Goal: Information Seeking & Learning: Learn about a topic

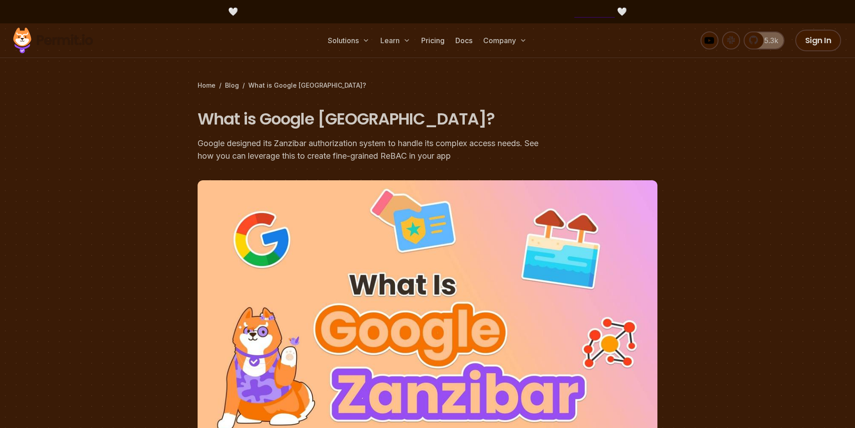
click at [27, 39] on img at bounding box center [53, 40] width 88 height 31
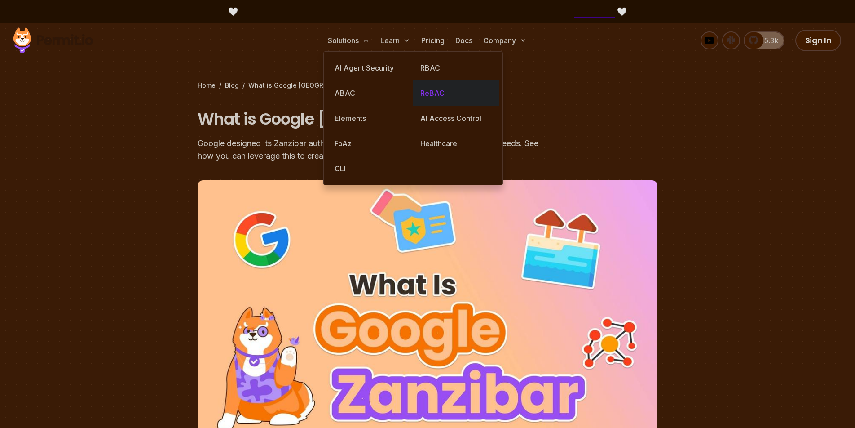
click at [435, 90] on link "ReBAC" at bounding box center [456, 92] width 86 height 25
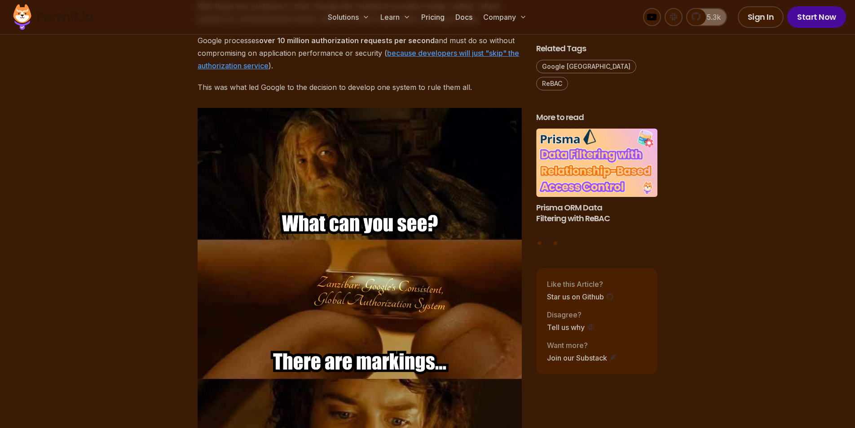
scroll to position [967, 0]
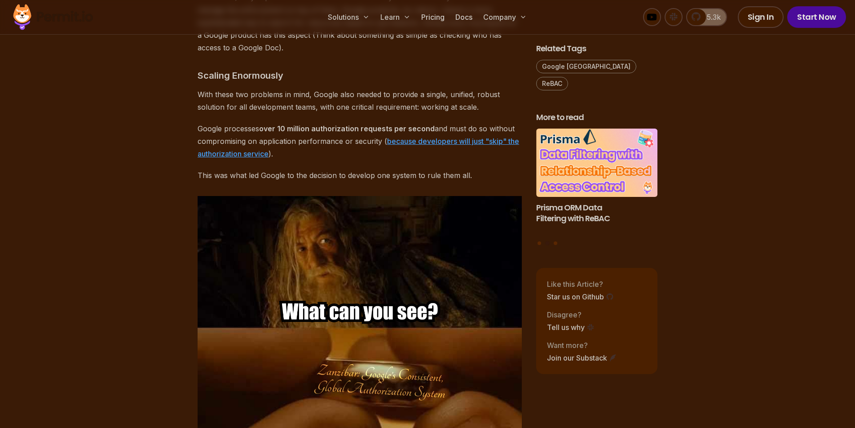
click at [408, 137] on link "because developers will just "skip" the authorization service" at bounding box center [359, 148] width 322 height 22
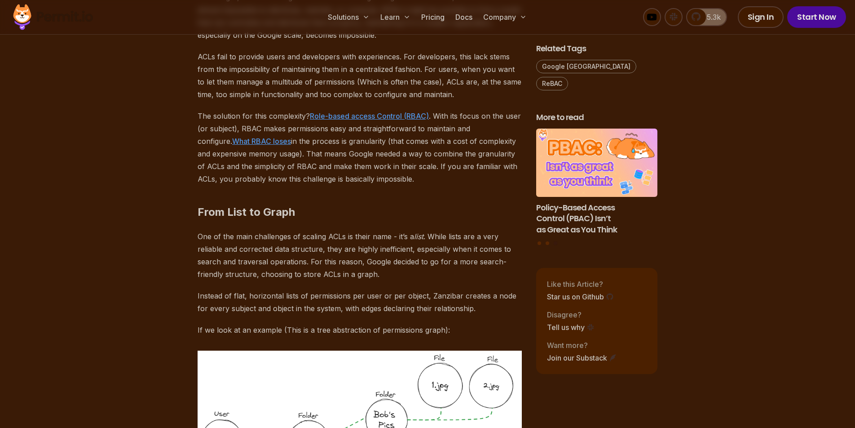
scroll to position [1765, 0]
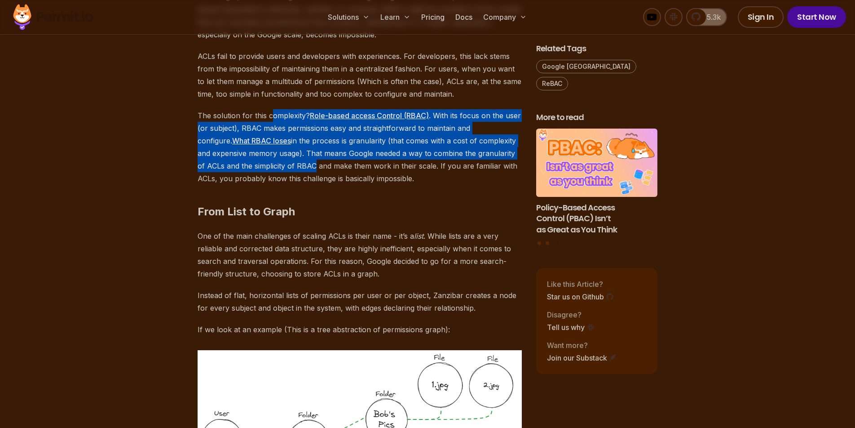
drag, startPoint x: 272, startPoint y: 99, endPoint x: 301, endPoint y: 155, distance: 62.9
click at [301, 155] on p "The solution for this complexity? Role-based access Control (RBAC) . With its f…" at bounding box center [360, 146] width 324 height 75
click at [378, 177] on h2 "From List to Graph" at bounding box center [360, 193] width 324 height 50
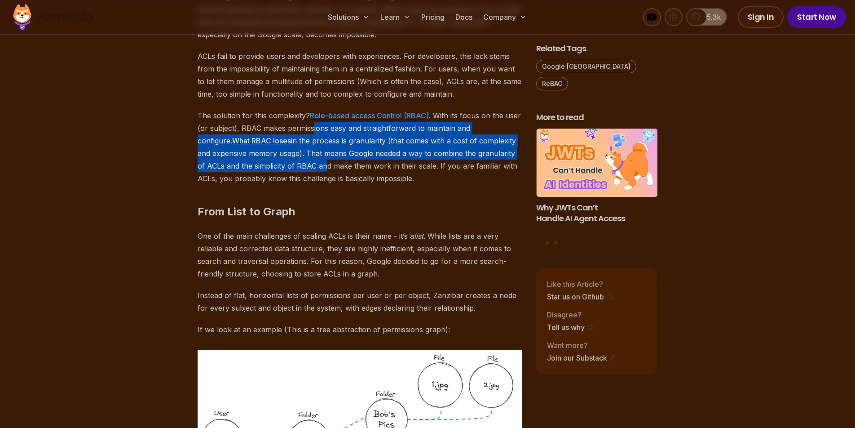
drag, startPoint x: 312, startPoint y: 116, endPoint x: 315, endPoint y: 155, distance: 38.3
click at [315, 155] on p "The solution for this complexity? Role-based access Control (RBAC) . With its f…" at bounding box center [360, 146] width 324 height 75
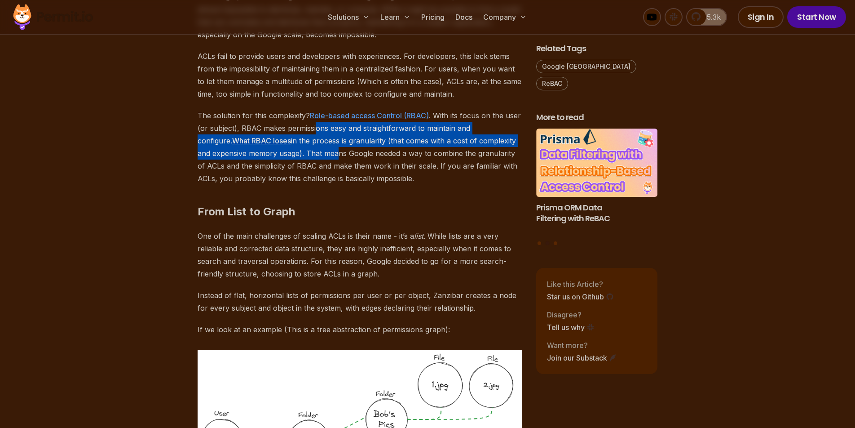
drag, startPoint x: 315, startPoint y: 120, endPoint x: 319, endPoint y: 145, distance: 25.4
click at [319, 145] on p "The solution for this complexity? Role-based access Control (RBAC) . With its f…" at bounding box center [360, 146] width 324 height 75
click at [375, 151] on p "The solution for this complexity? Role-based access Control (RBAC) . With its f…" at bounding box center [360, 146] width 324 height 75
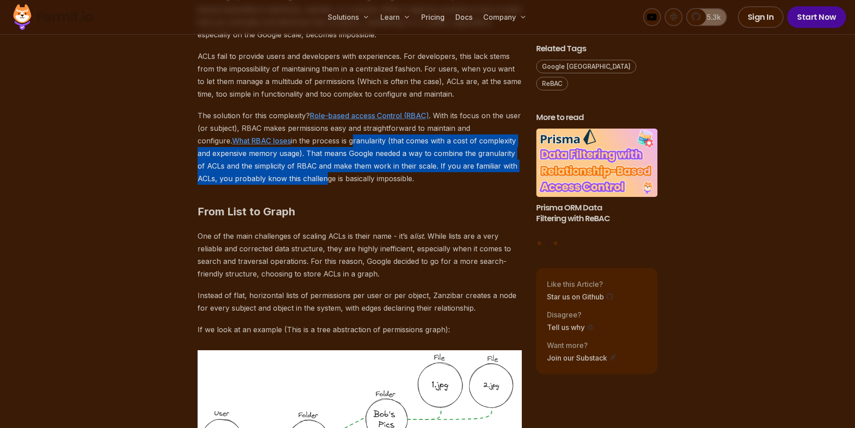
drag, startPoint x: 316, startPoint y: 131, endPoint x: 320, endPoint y: 167, distance: 36.2
click at [320, 167] on p "The solution for this complexity? Role-based access Control (RBAC) . With its f…" at bounding box center [360, 146] width 324 height 75
click at [363, 161] on p "The solution for this complexity? Role-based access Control (RBAC) . With its f…" at bounding box center [360, 146] width 324 height 75
drag, startPoint x: 347, startPoint y: 131, endPoint x: 347, endPoint y: 161, distance: 30.6
click at [347, 161] on p "The solution for this complexity? Role-based access Control (RBAC) . With its f…" at bounding box center [360, 146] width 324 height 75
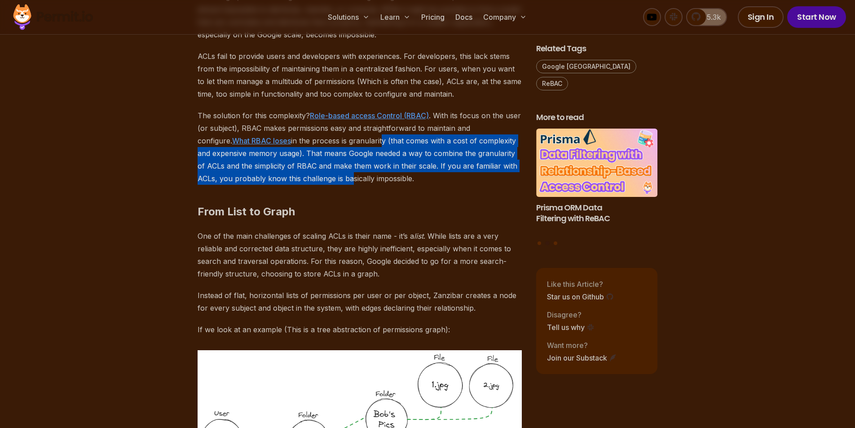
click at [430, 171] on h2 "From List to Graph" at bounding box center [360, 193] width 324 height 50
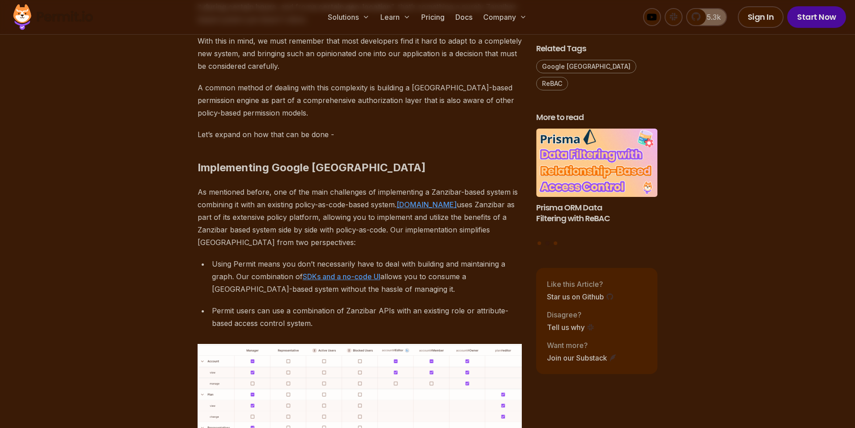
scroll to position [3631, 0]
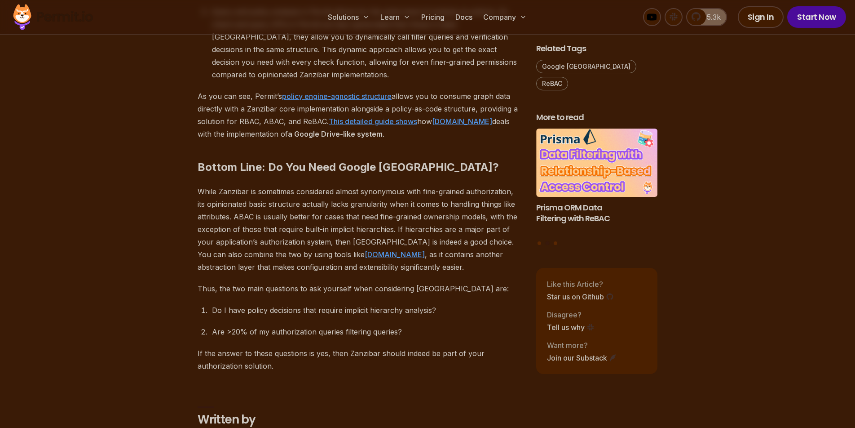
scroll to position [4375, 0]
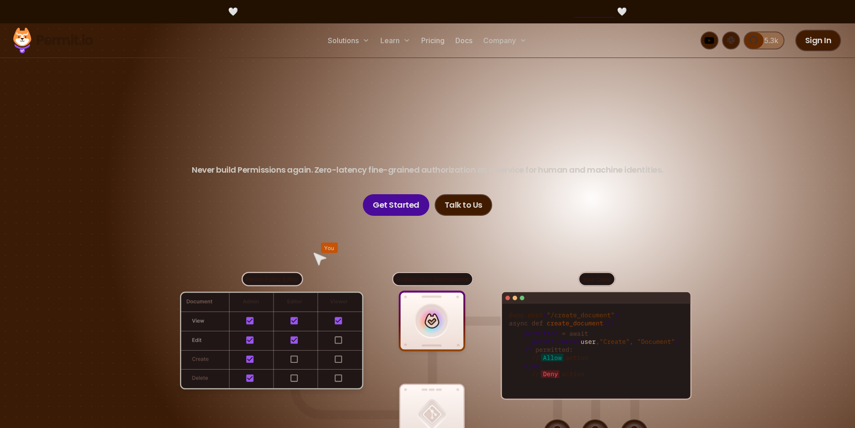
click at [753, 40] on link "5.3k" at bounding box center [764, 40] width 41 height 18
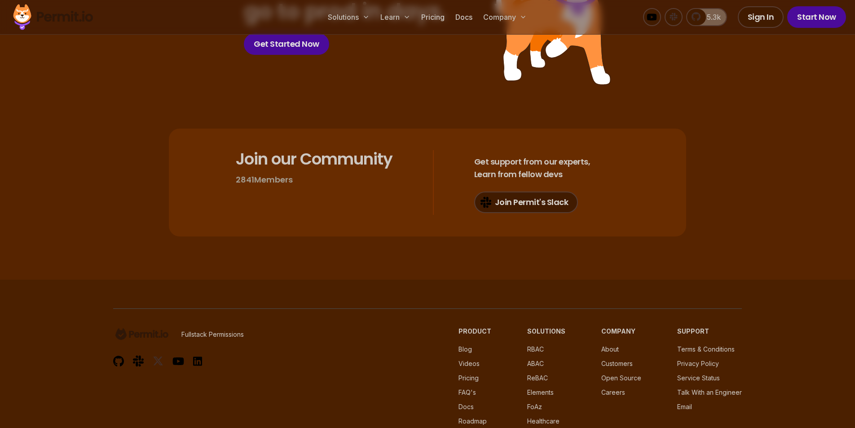
scroll to position [4794, 0]
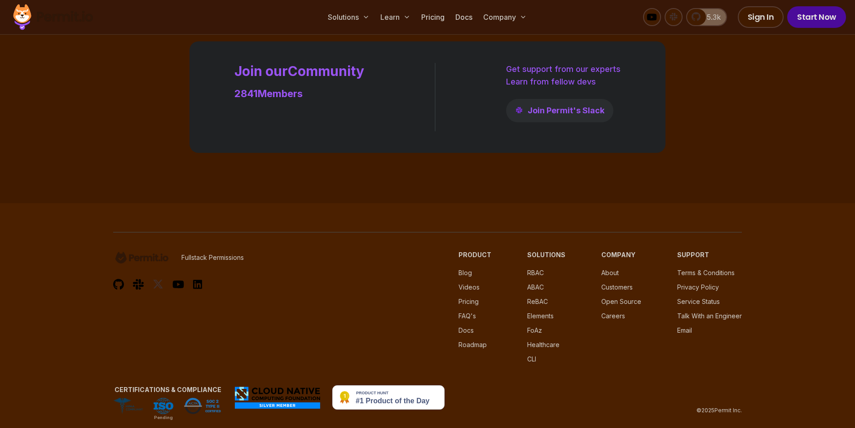
scroll to position [2588, 0]
click at [698, 21] on link "5.3k" at bounding box center [706, 17] width 41 height 18
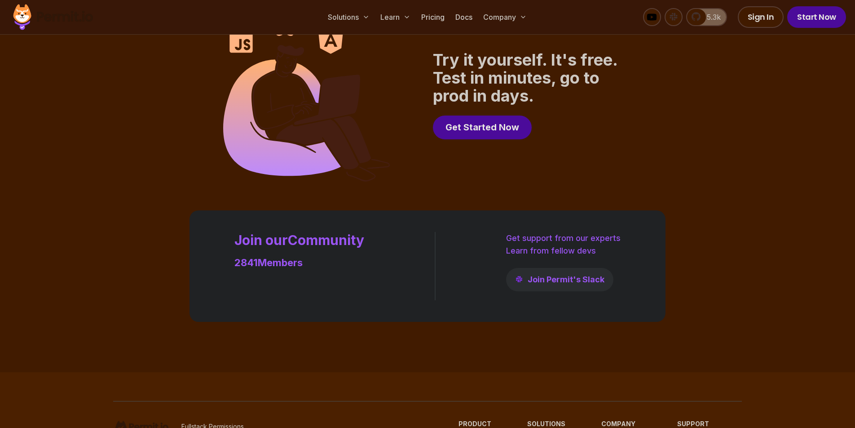
scroll to position [2315, 0]
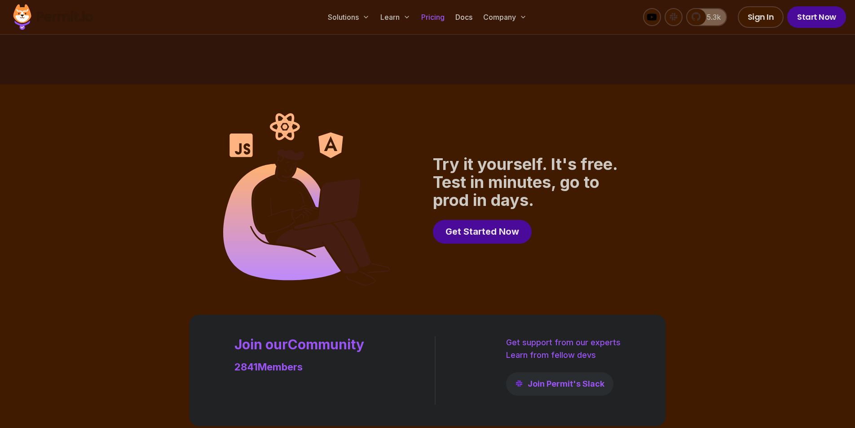
click at [433, 21] on link "Pricing" at bounding box center [433, 17] width 31 height 18
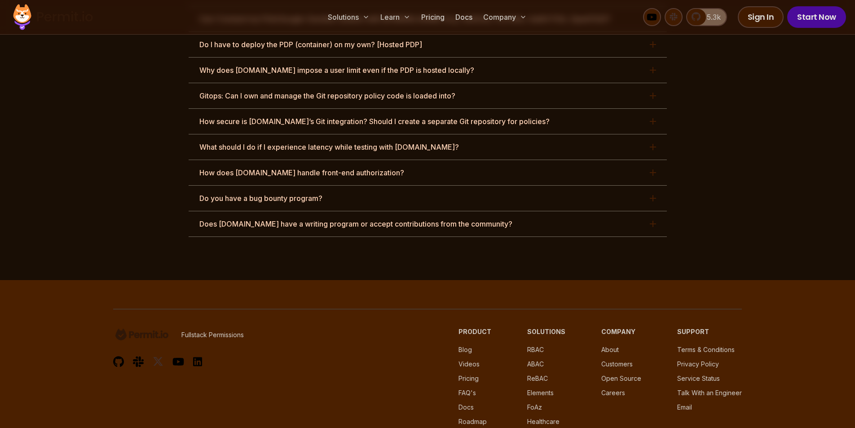
scroll to position [4639, 0]
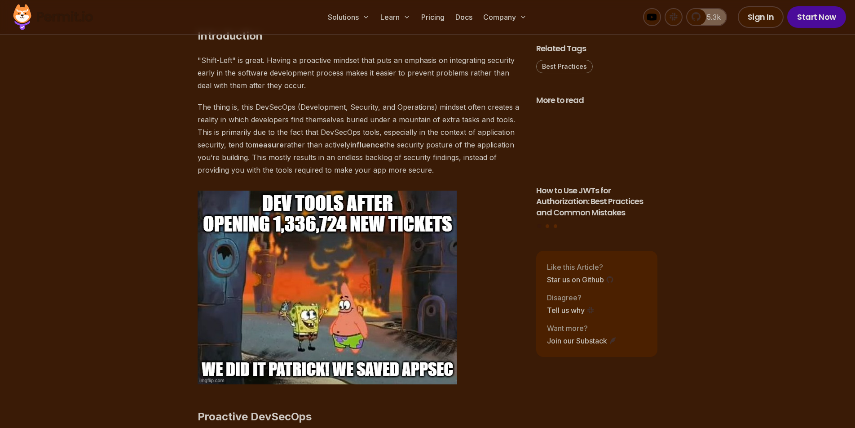
scroll to position [549, 0]
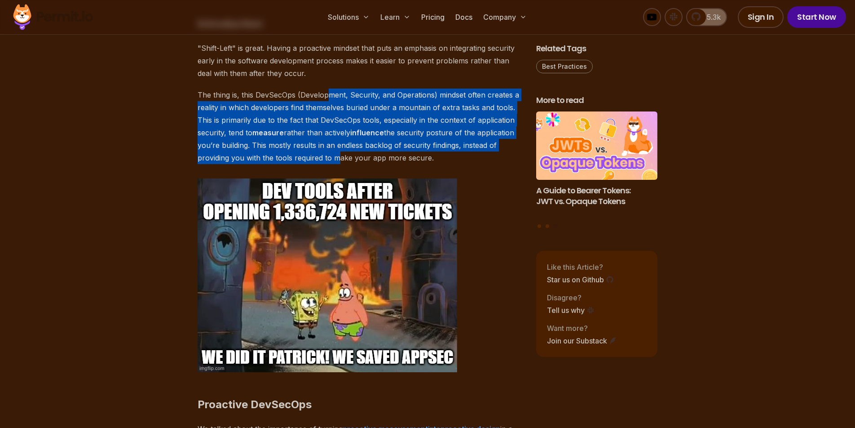
drag, startPoint x: 328, startPoint y: 91, endPoint x: 338, endPoint y: 162, distance: 71.2
click at [338, 162] on p "The thing is, this DevSecOps (Development, Security, and Operations) mindset of…" at bounding box center [360, 126] width 324 height 75
drag, startPoint x: 417, startPoint y: 95, endPoint x: 424, endPoint y: 156, distance: 61.0
click at [424, 156] on p "The thing is, this DevSecOps (Development, Security, and Operations) mindset of…" at bounding box center [360, 126] width 324 height 75
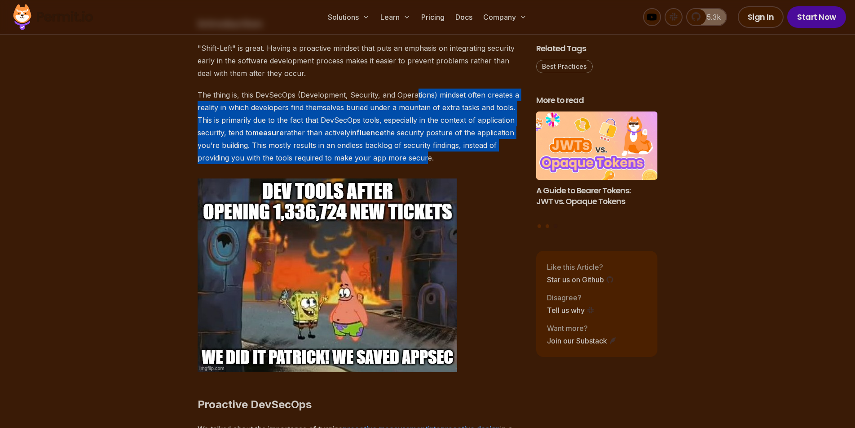
click at [467, 146] on p "The thing is, this DevSecOps (Development, Security, and Operations) mindset of…" at bounding box center [360, 126] width 324 height 75
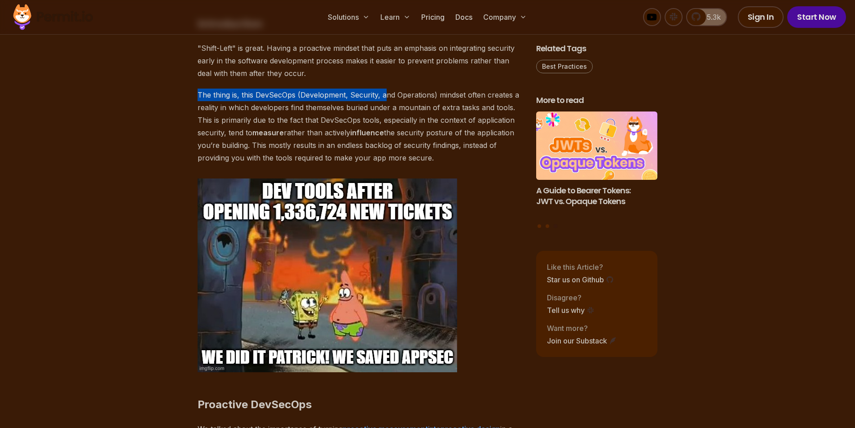
drag, startPoint x: 384, startPoint y: 95, endPoint x: 395, endPoint y: 178, distance: 84.3
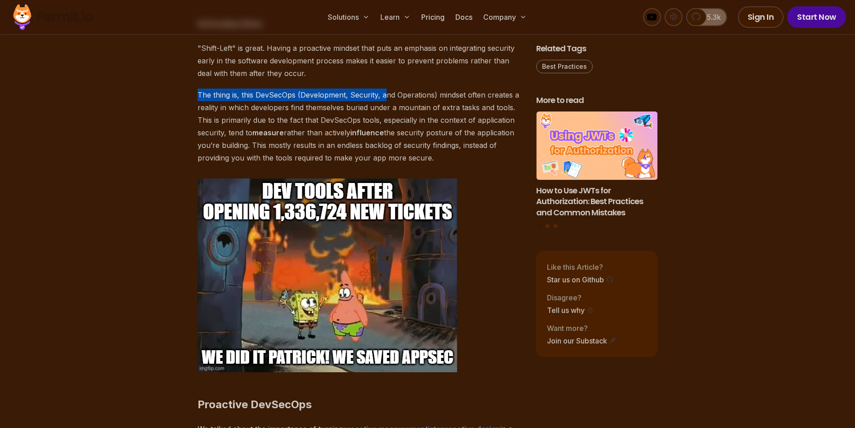
click at [465, 155] on p "The thing is, this DevSecOps (Development, Security, and Operations) mindset of…" at bounding box center [360, 126] width 324 height 75
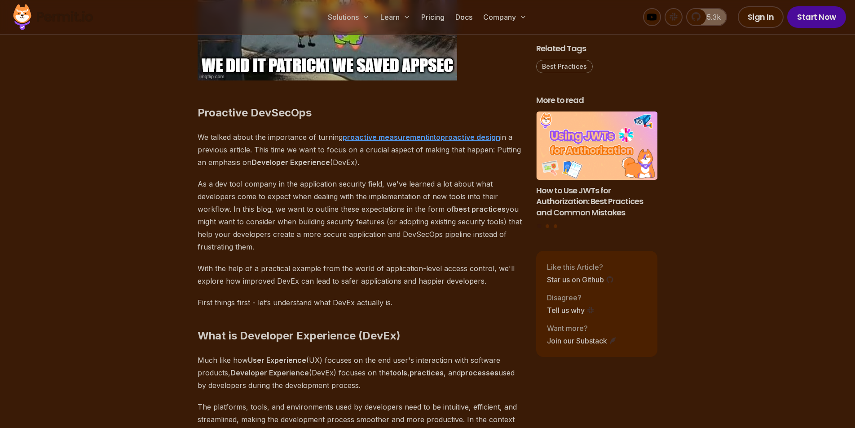
scroll to position [869, 0]
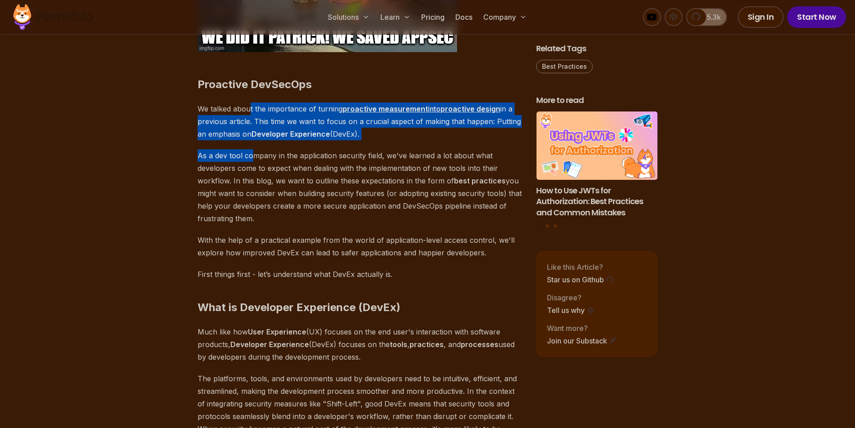
drag, startPoint x: 250, startPoint y: 110, endPoint x: 254, endPoint y: 159, distance: 50.0
click at [322, 193] on p "As a dev tool company in the application security field, we've learned a lot ab…" at bounding box center [360, 186] width 324 height 75
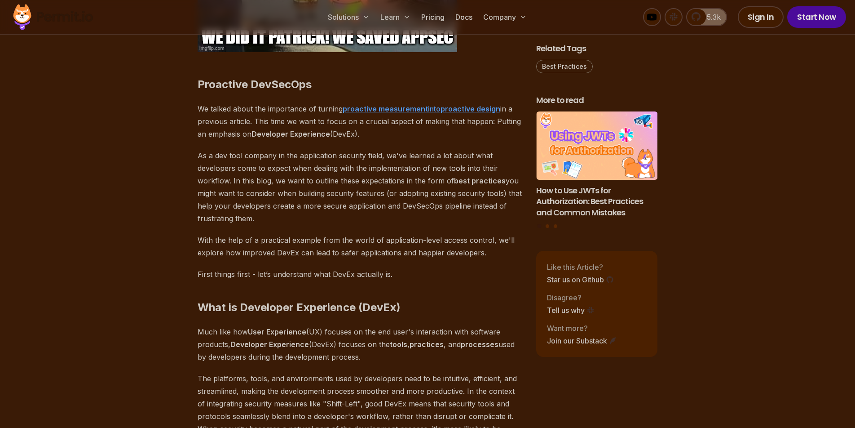
drag, startPoint x: 268, startPoint y: 112, endPoint x: 278, endPoint y: 152, distance: 41.5
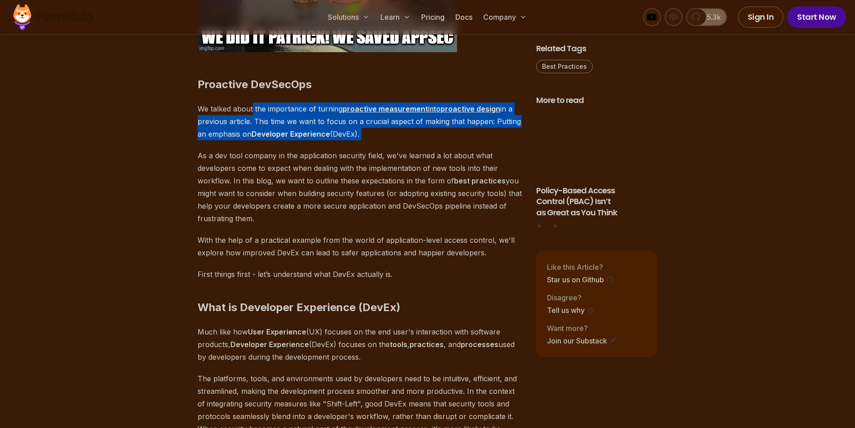
drag, startPoint x: 253, startPoint y: 109, endPoint x: 261, endPoint y: 142, distance: 33.1
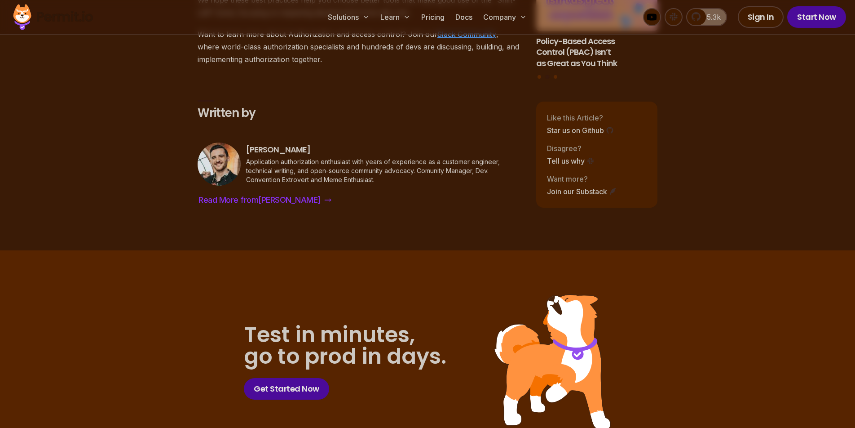
scroll to position [2933, 0]
